Goal: Task Accomplishment & Management: Manage account settings

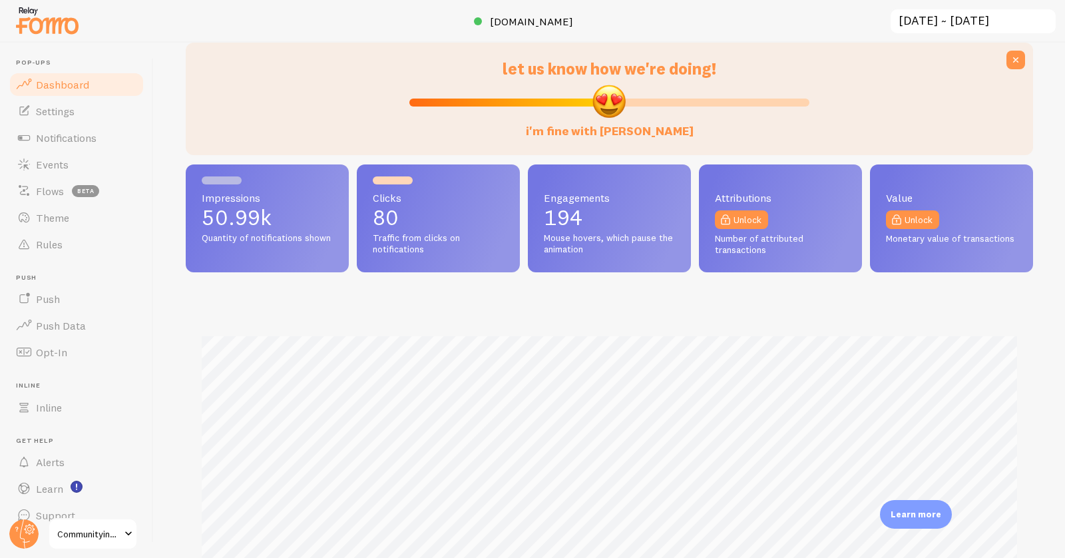
scroll to position [30, 0]
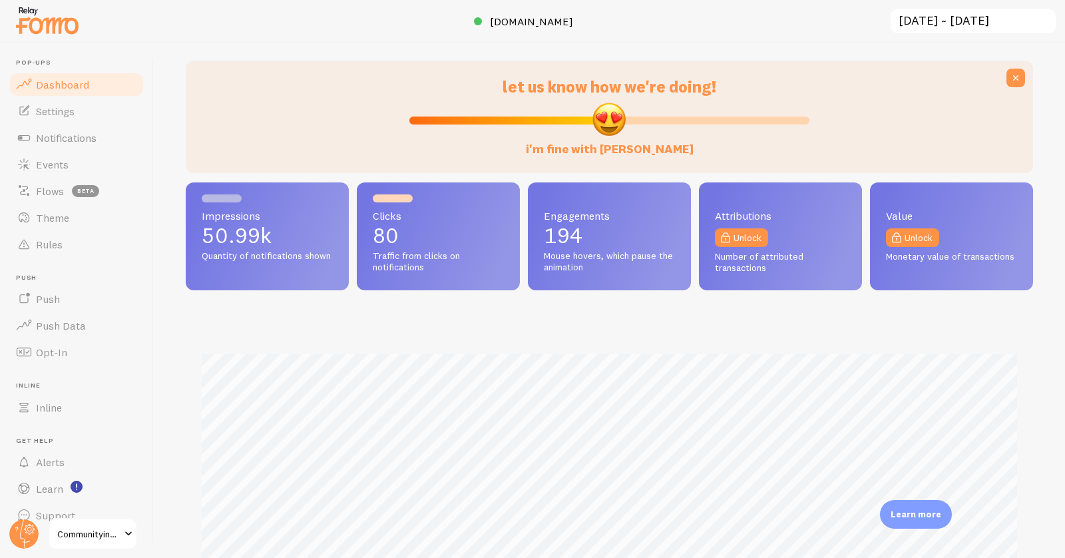
click at [943, 19] on input "[DATE] ~ [DATE]" at bounding box center [973, 21] width 168 height 27
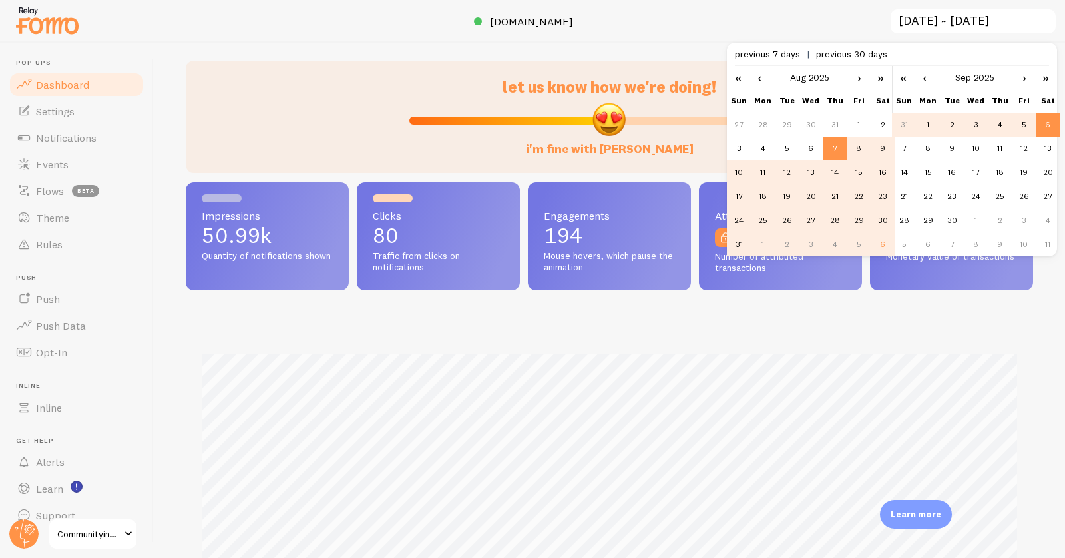
click at [737, 245] on td "31" at bounding box center [739, 244] width 24 height 24
type input "[DATE] ~ [DATE]"
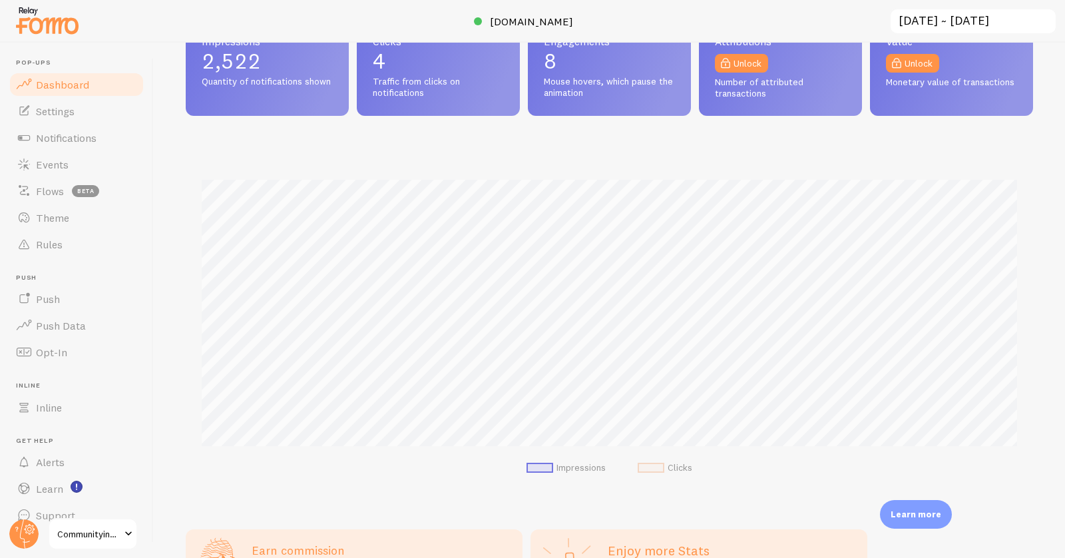
scroll to position [0, 0]
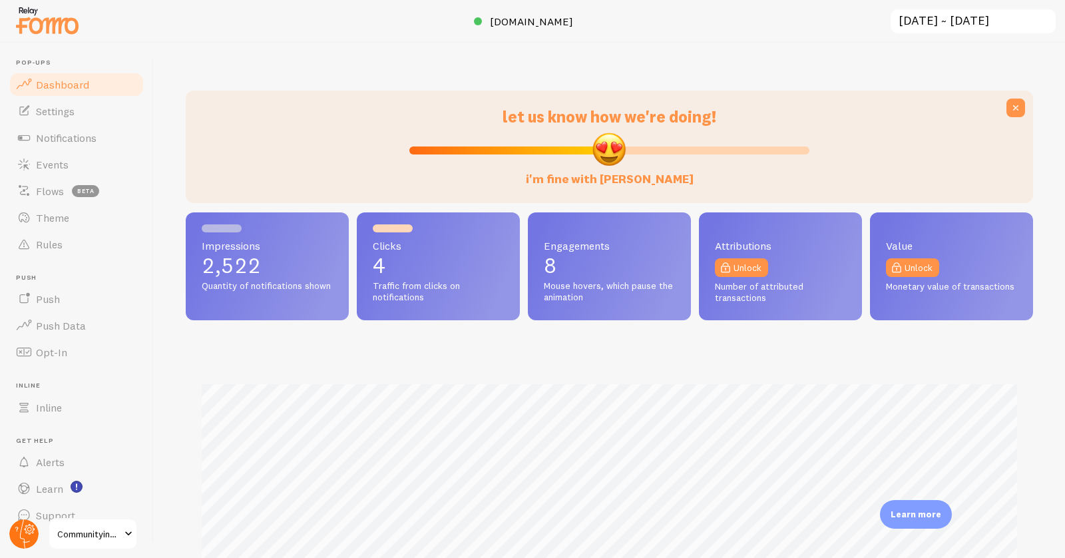
click at [23, 538] on icon at bounding box center [25, 533] width 10 height 29
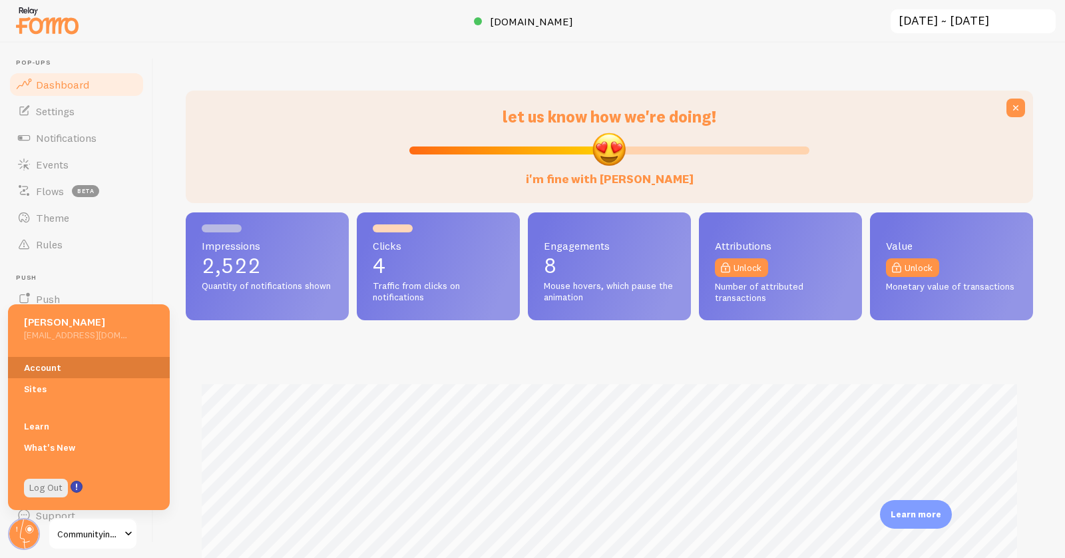
click at [78, 360] on link "Account" at bounding box center [89, 367] width 162 height 21
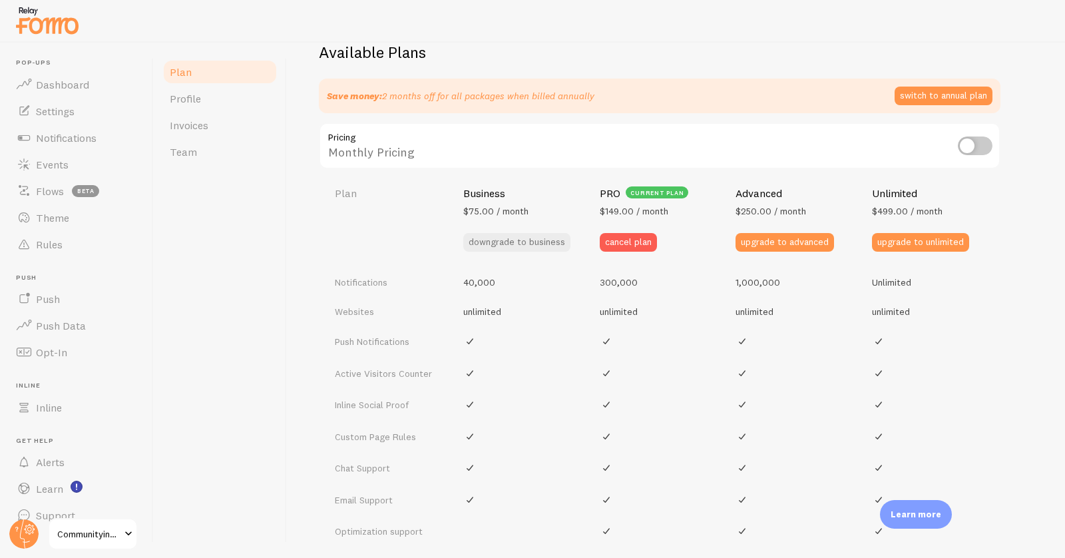
scroll to position [438, 0]
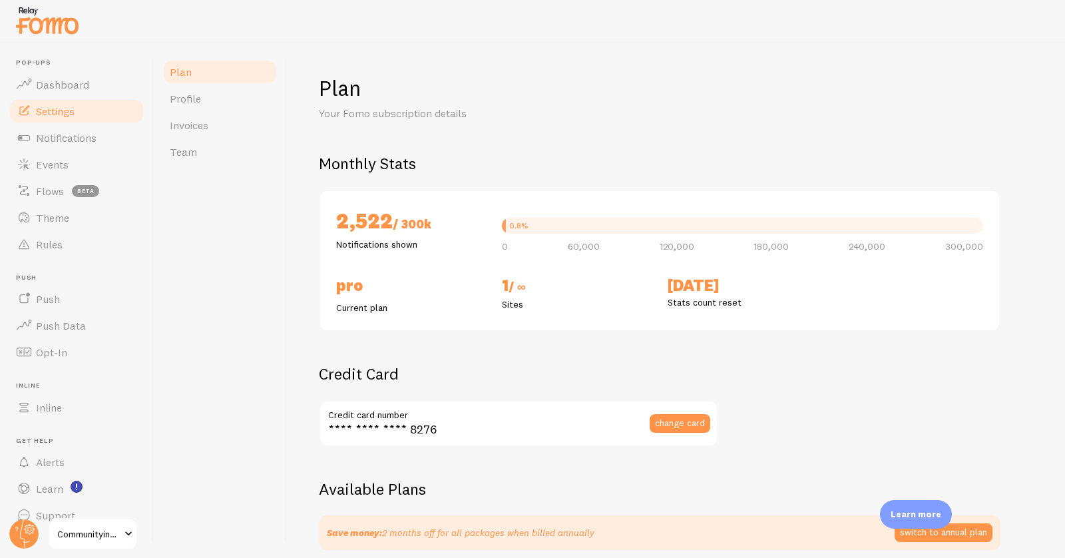
click at [92, 118] on link "Settings" at bounding box center [76, 111] width 137 height 27
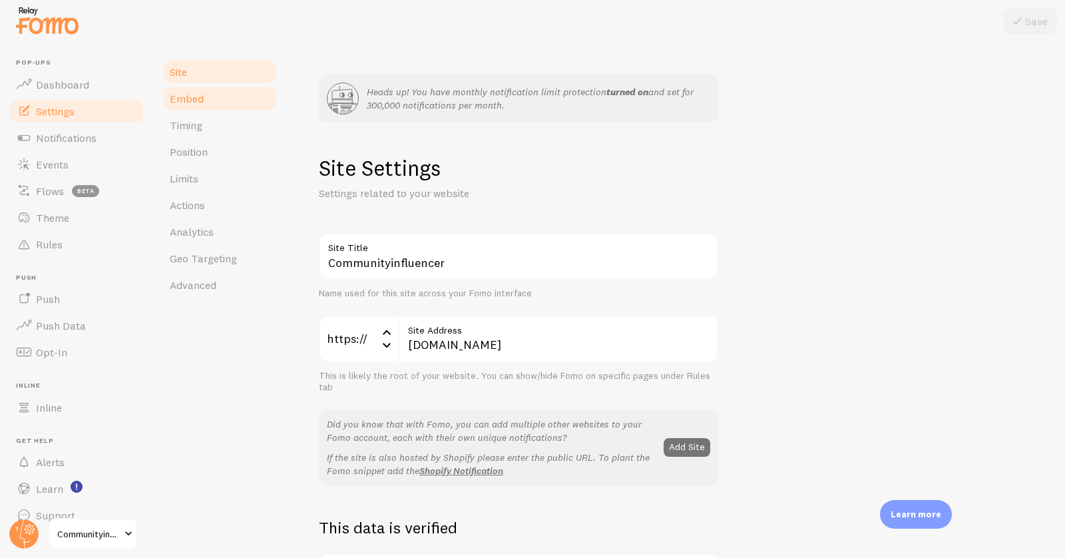
click at [238, 89] on link "Embed" at bounding box center [220, 98] width 116 height 27
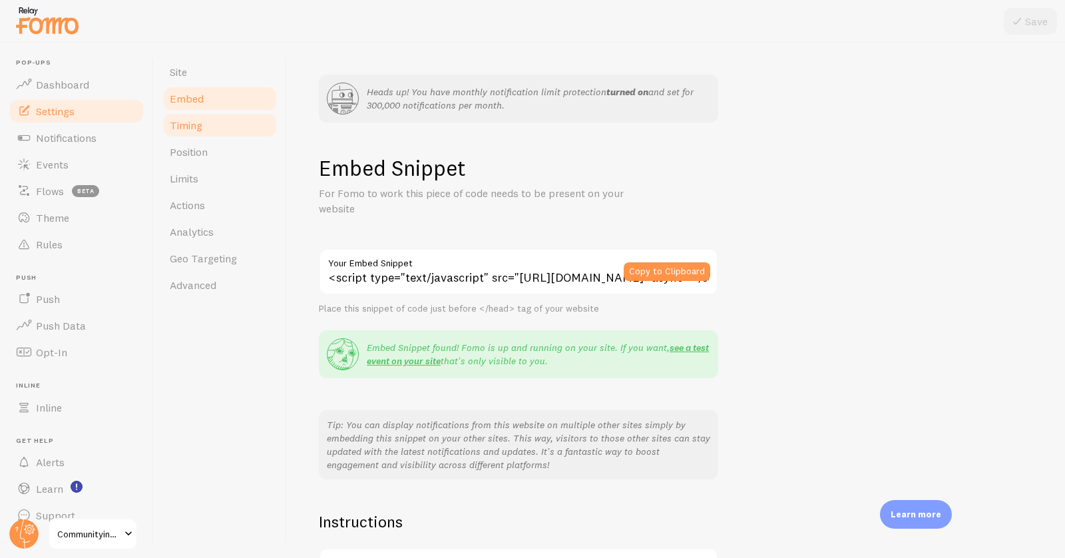
click at [225, 114] on link "Timing" at bounding box center [220, 125] width 116 height 27
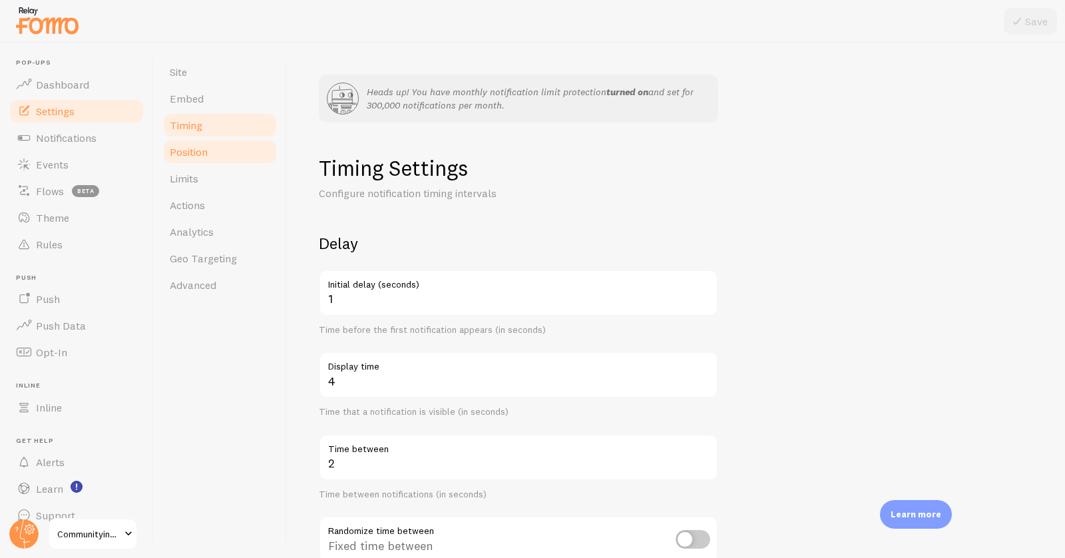
click at [219, 140] on link "Position" at bounding box center [220, 151] width 116 height 27
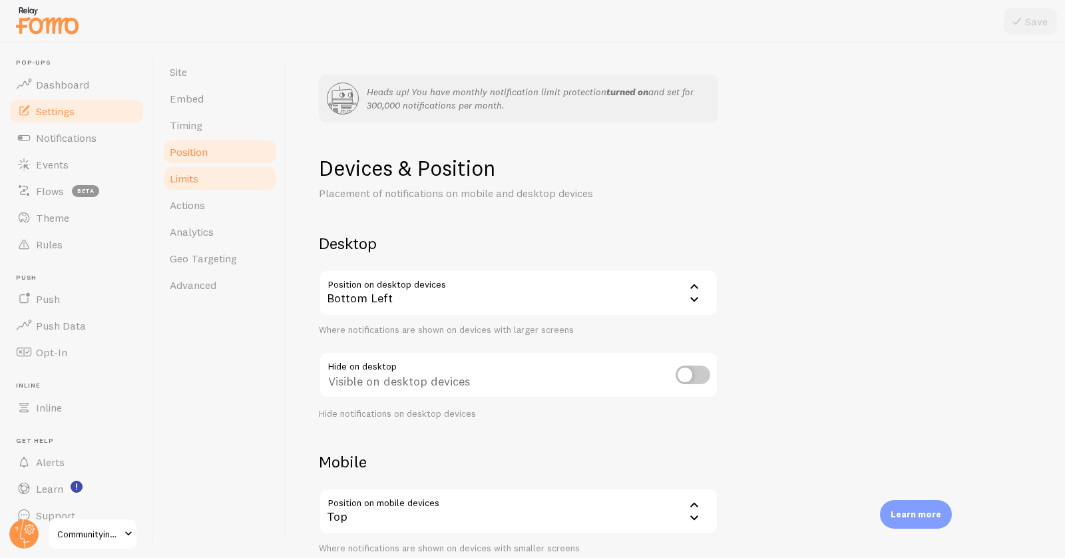
click at [206, 184] on link "Limits" at bounding box center [220, 178] width 116 height 27
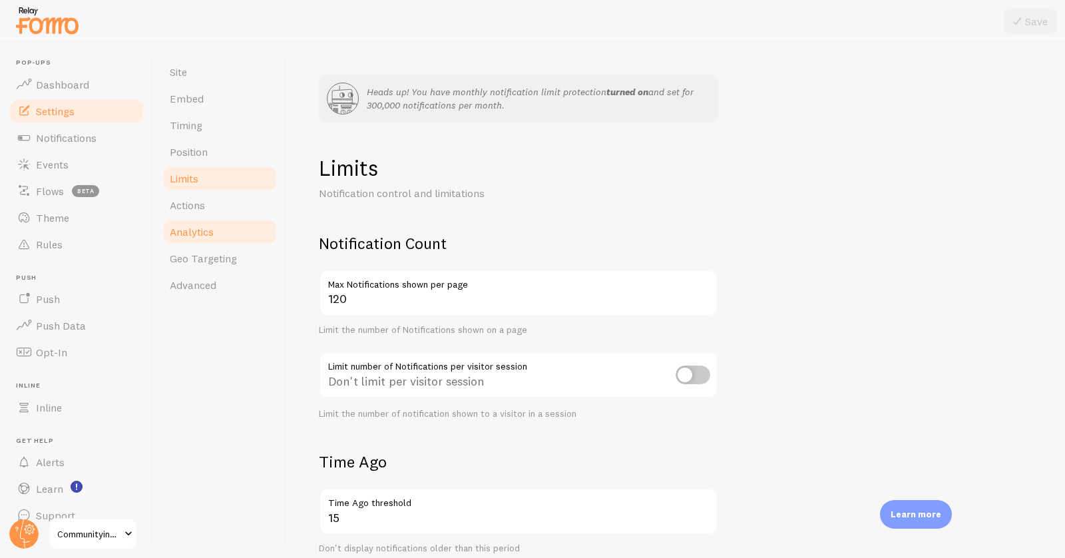
click at [207, 219] on link "Analytics" at bounding box center [220, 231] width 116 height 27
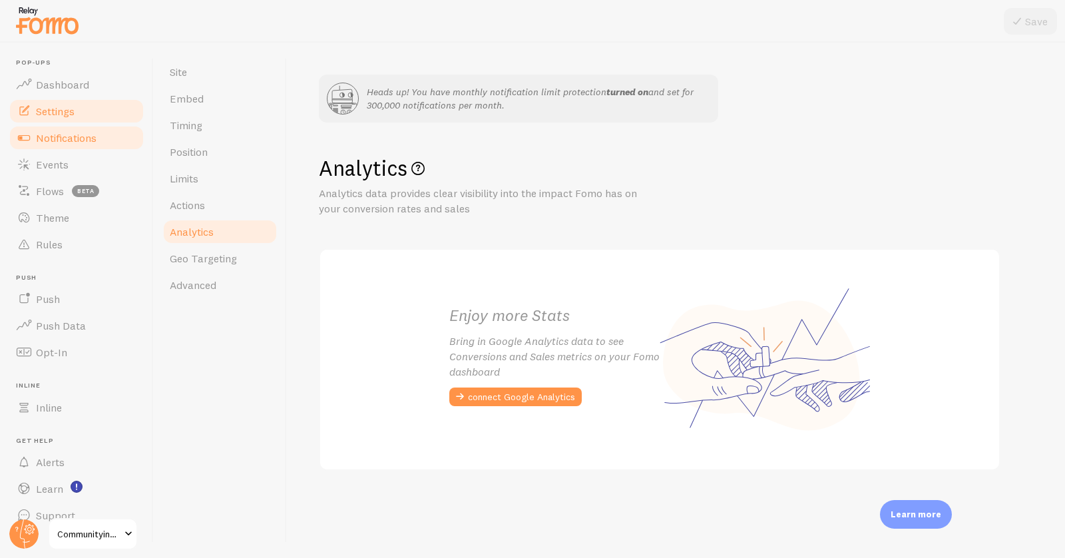
click at [70, 131] on span "Notifications" at bounding box center [66, 137] width 61 height 13
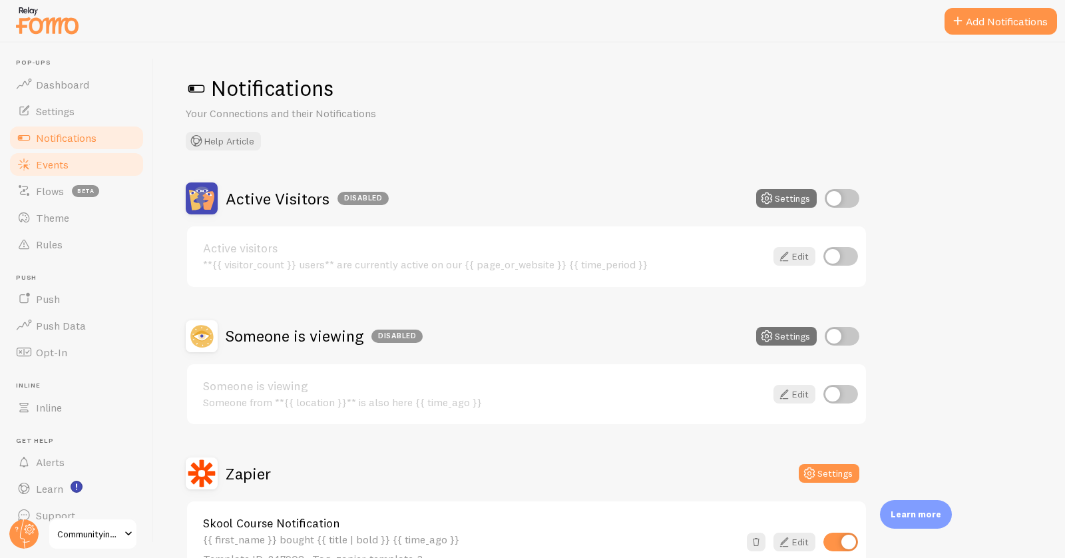
click at [66, 159] on span "Events" at bounding box center [52, 164] width 33 height 13
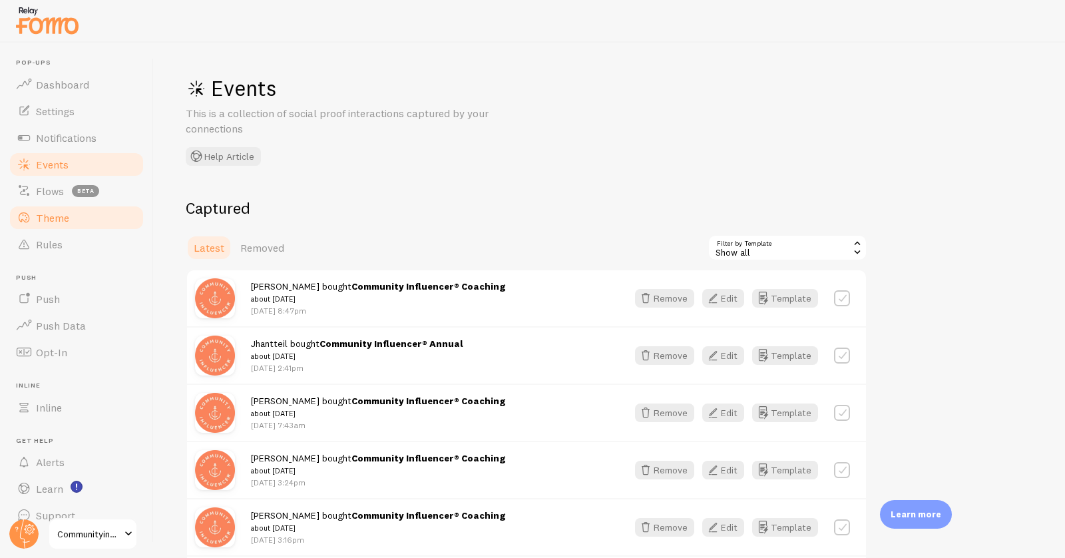
click at [63, 211] on span "Theme" at bounding box center [52, 217] width 33 height 13
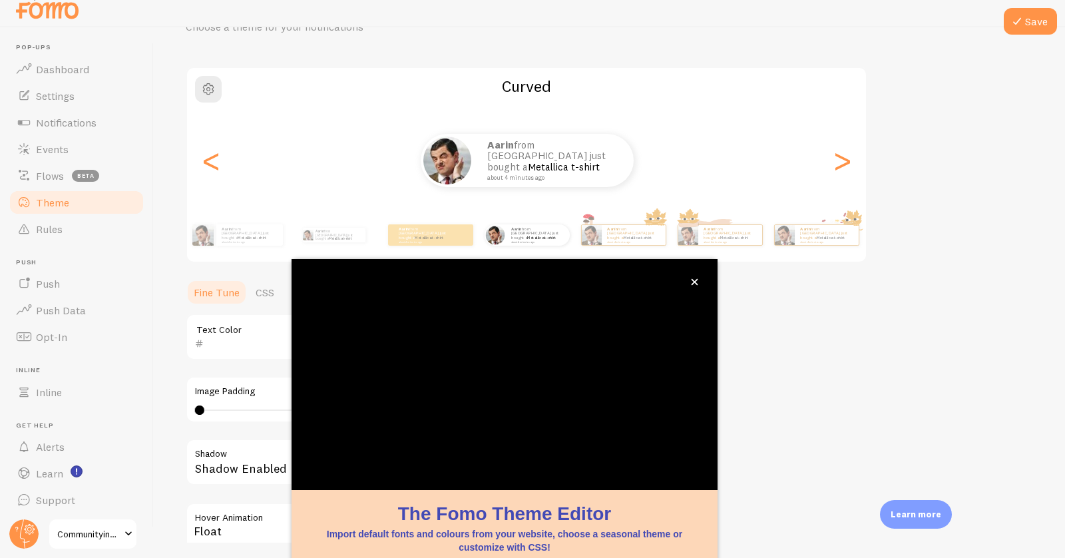
scroll to position [78, 0]
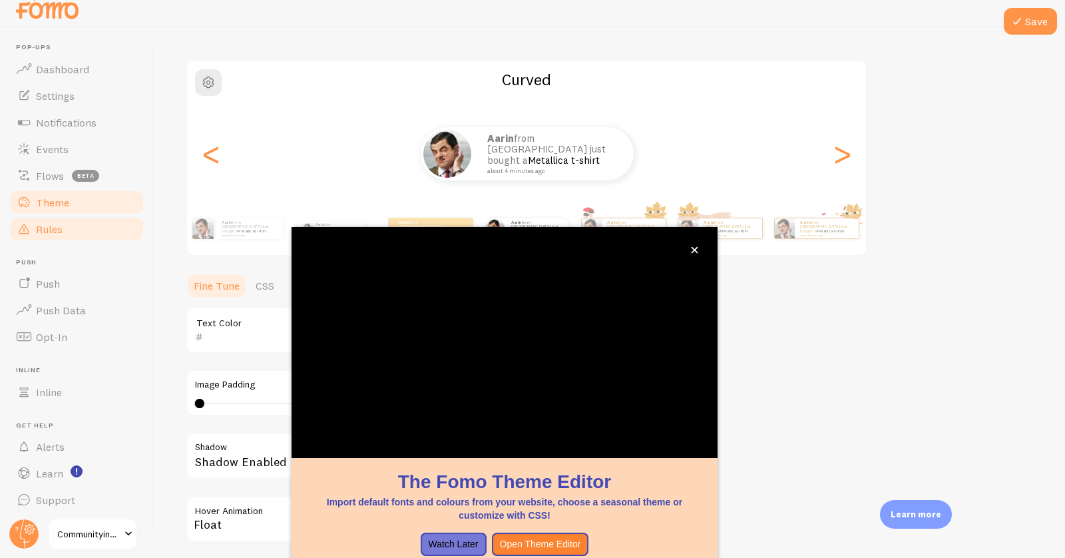
click at [86, 218] on link "Rules" at bounding box center [76, 229] width 137 height 27
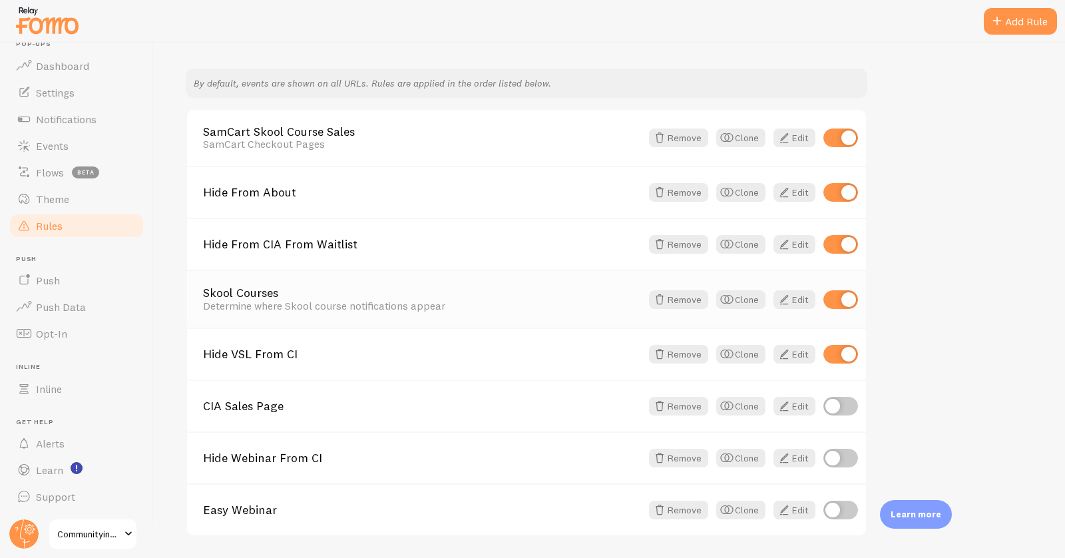
scroll to position [128, 0]
